Goal: Transaction & Acquisition: Purchase product/service

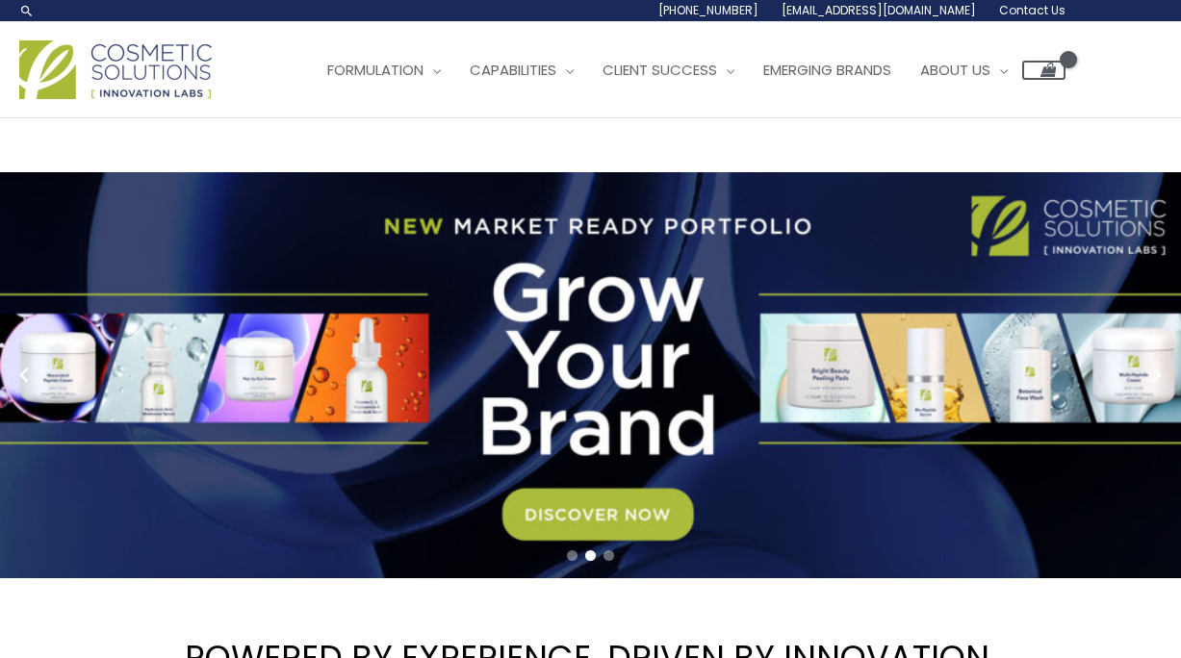
click at [47, 374] on link "2 / 3" at bounding box center [597, 375] width 1195 height 406
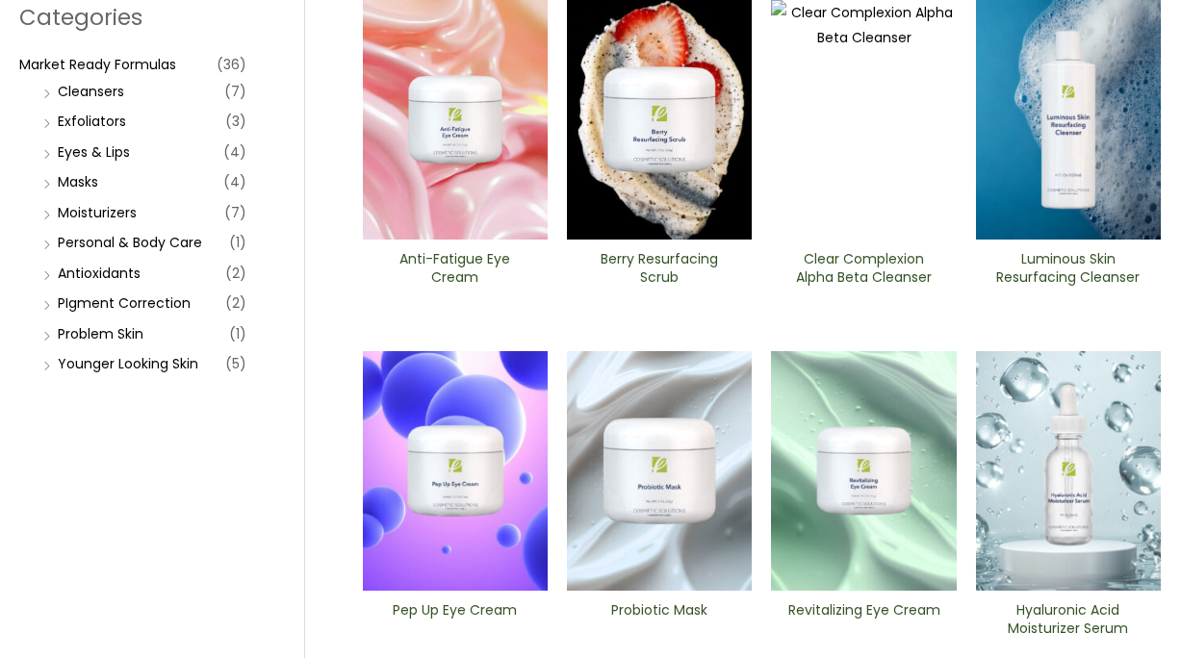
scroll to position [385, 0]
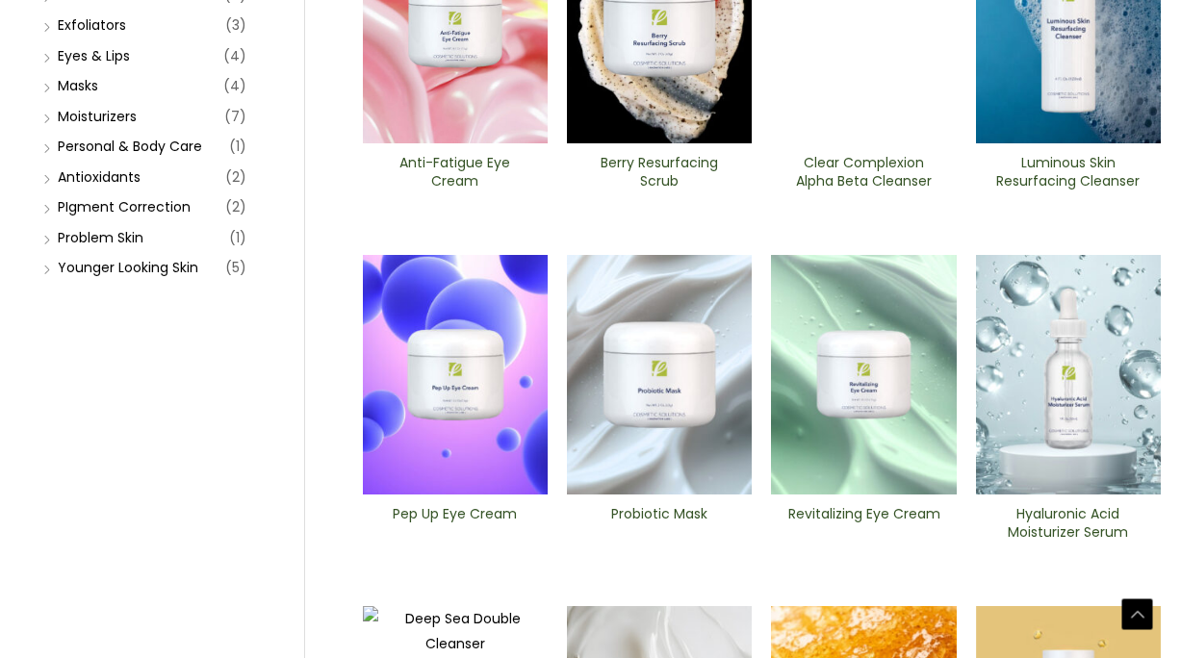
click at [665, 393] on img at bounding box center [659, 375] width 185 height 240
